Goal: Information Seeking & Learning: Learn about a topic

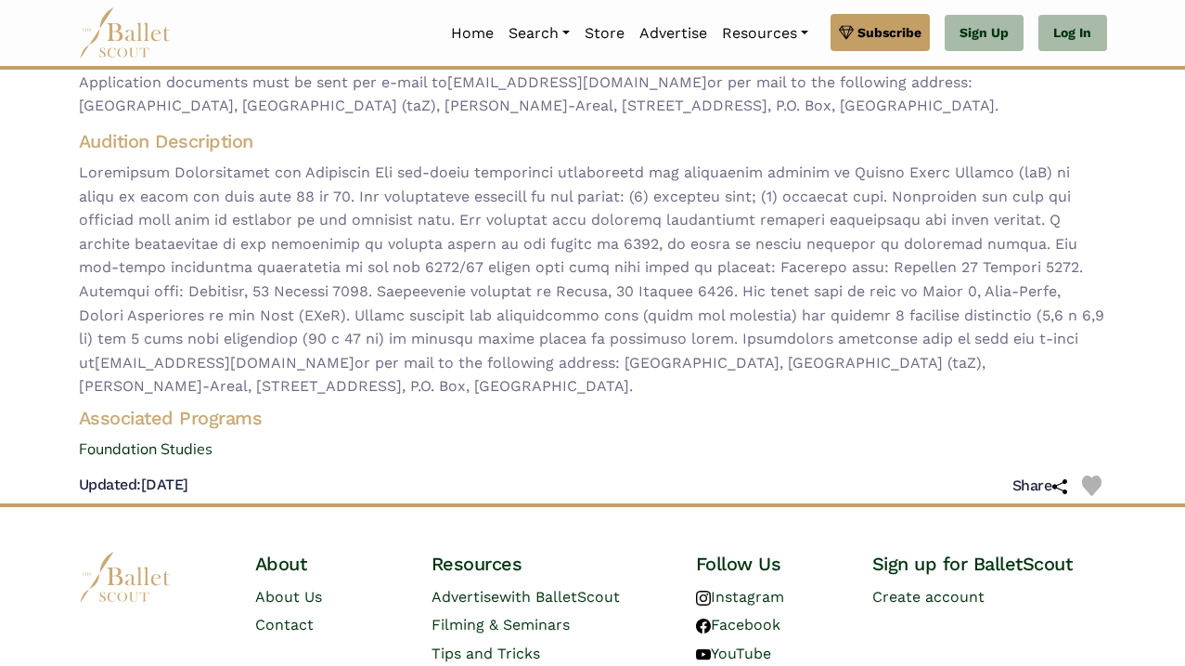
scroll to position [384, 0]
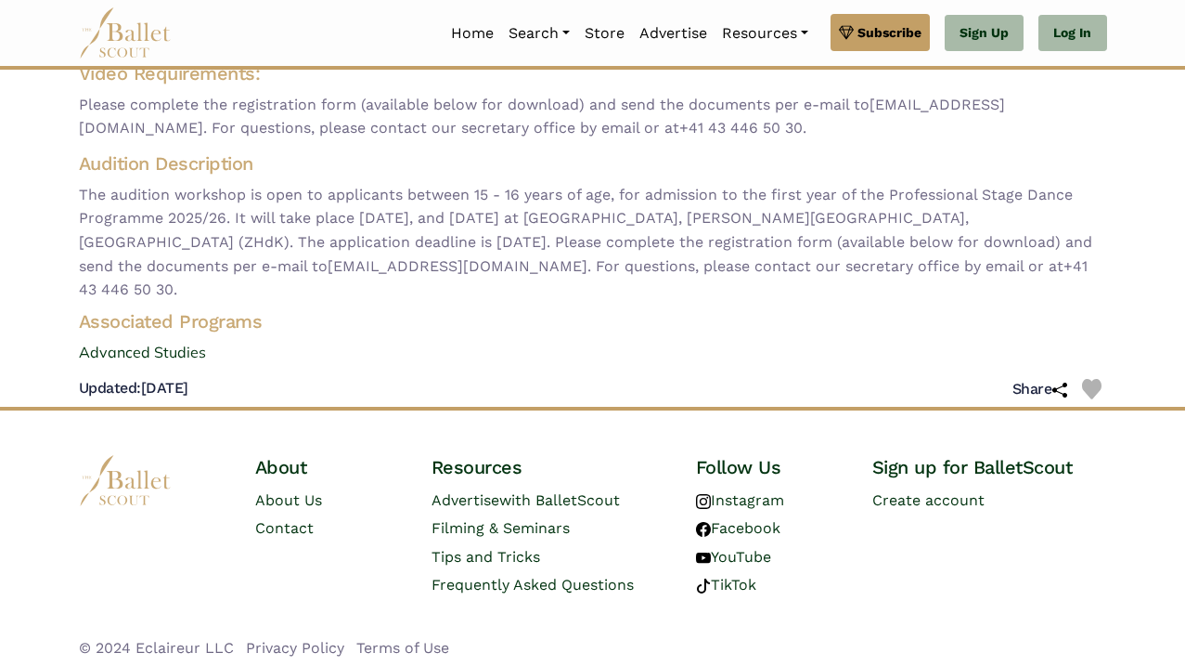
scroll to position [218, 0]
